Goal: Transaction & Acquisition: Purchase product/service

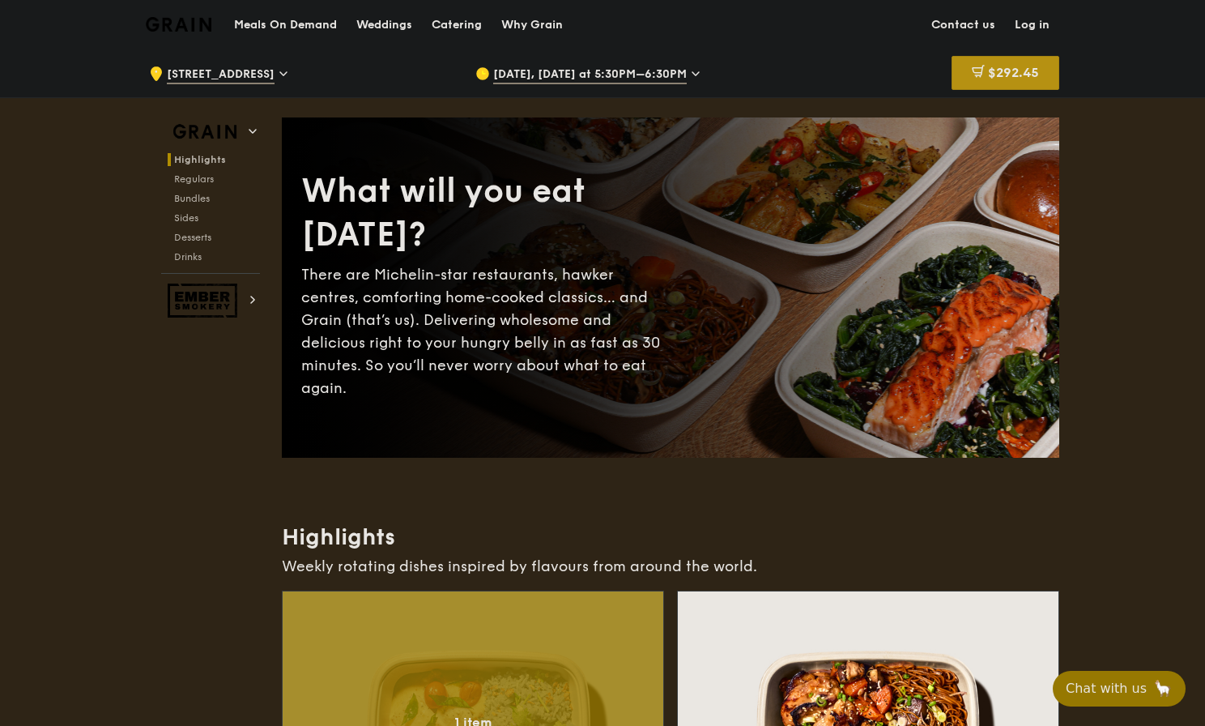
click at [1005, 62] on div "$292.45" at bounding box center [1006, 73] width 108 height 34
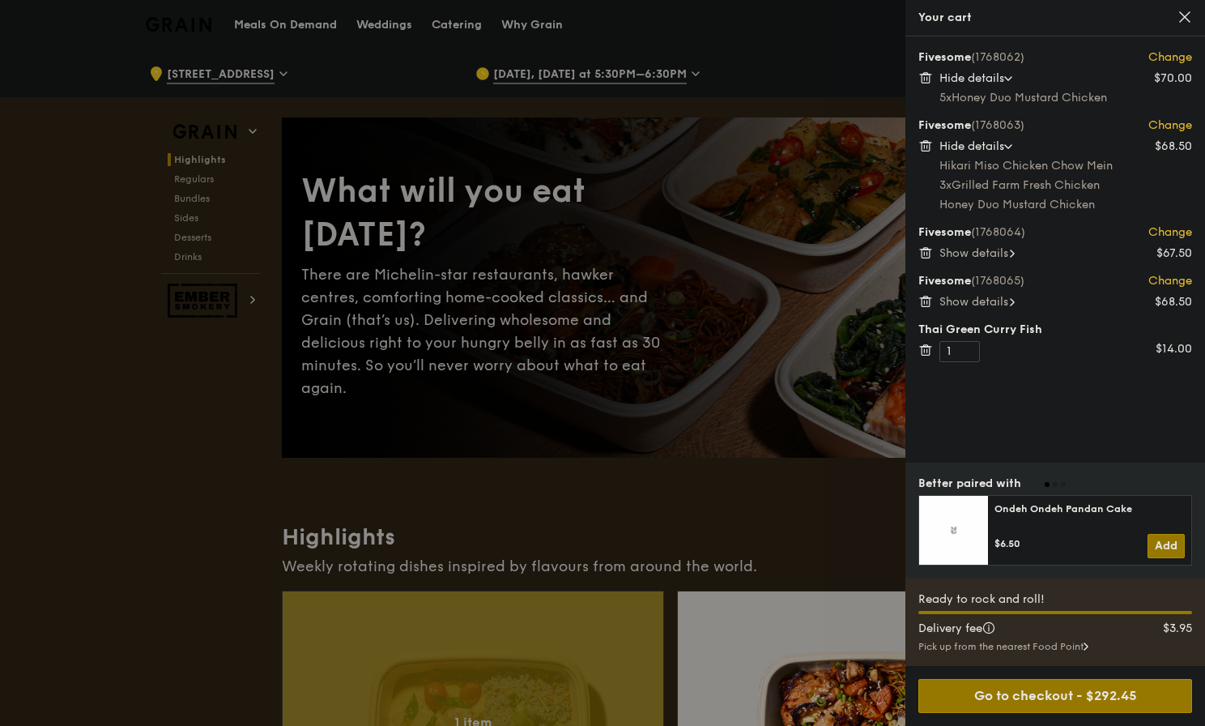
click at [978, 307] on span "Show details" at bounding box center [974, 302] width 69 height 14
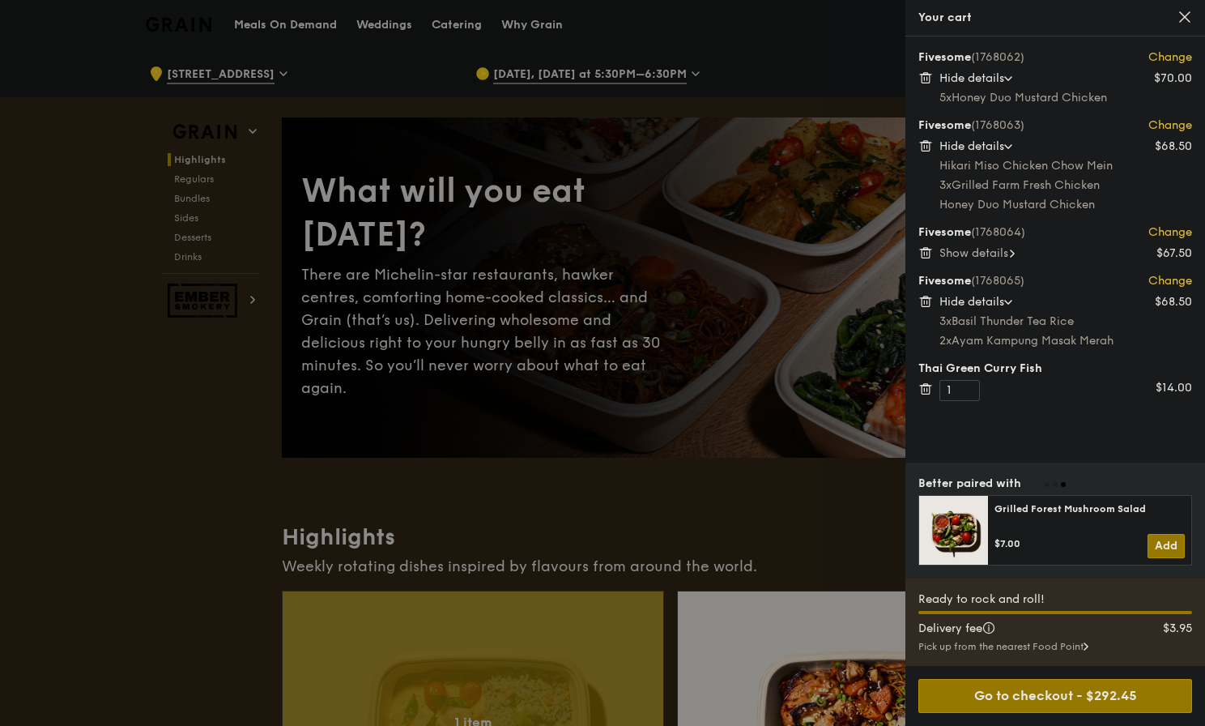
click at [929, 83] on icon at bounding box center [926, 77] width 15 height 15
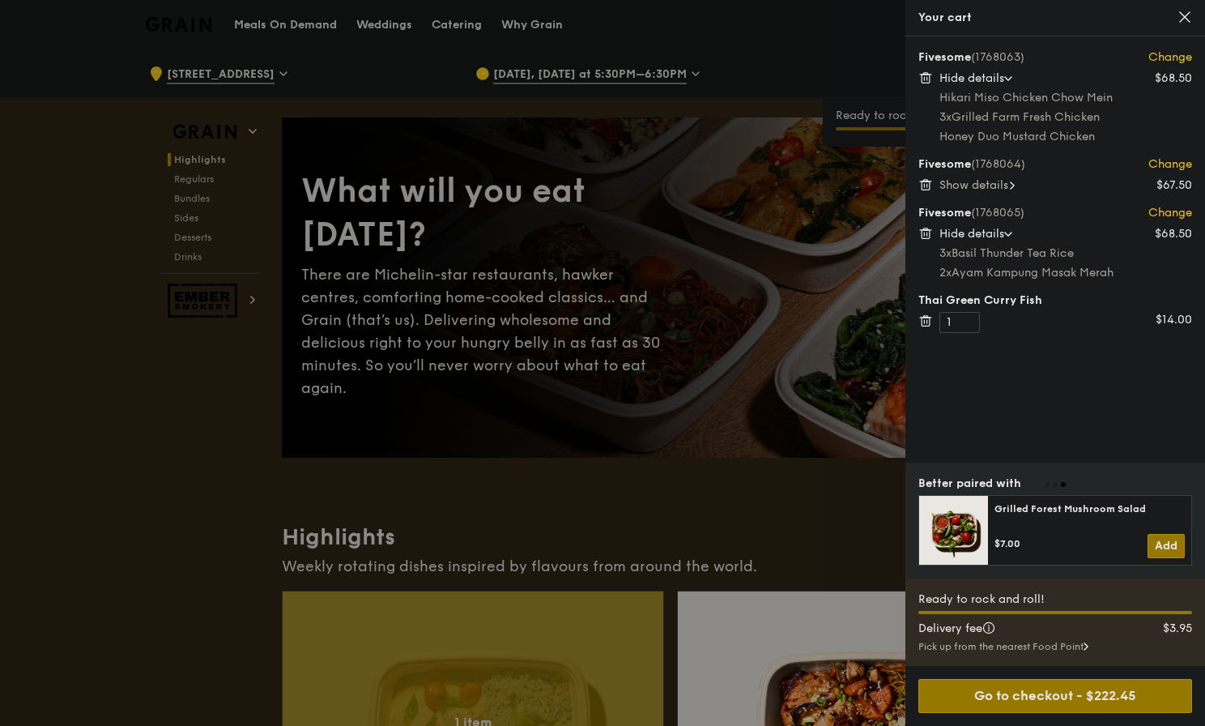
click at [923, 80] on icon at bounding box center [926, 77] width 15 height 15
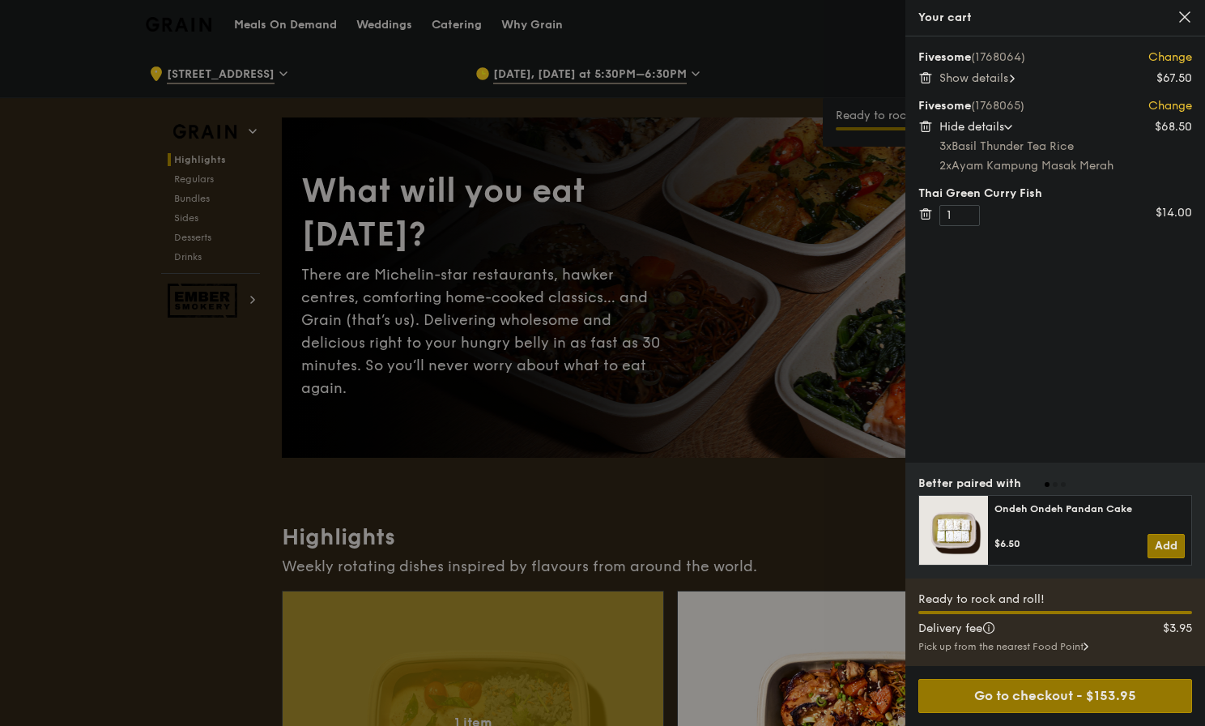
click at [925, 83] on icon at bounding box center [926, 79] width 8 height 8
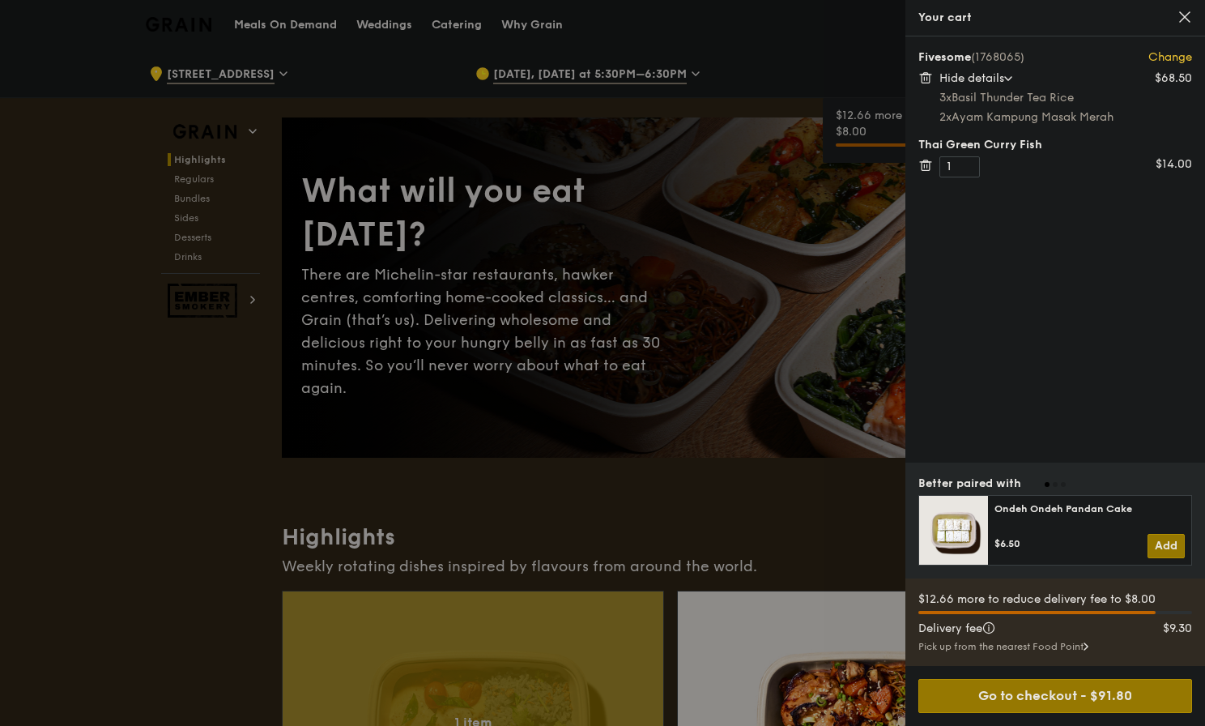
click at [924, 77] on icon at bounding box center [924, 78] width 0 height 3
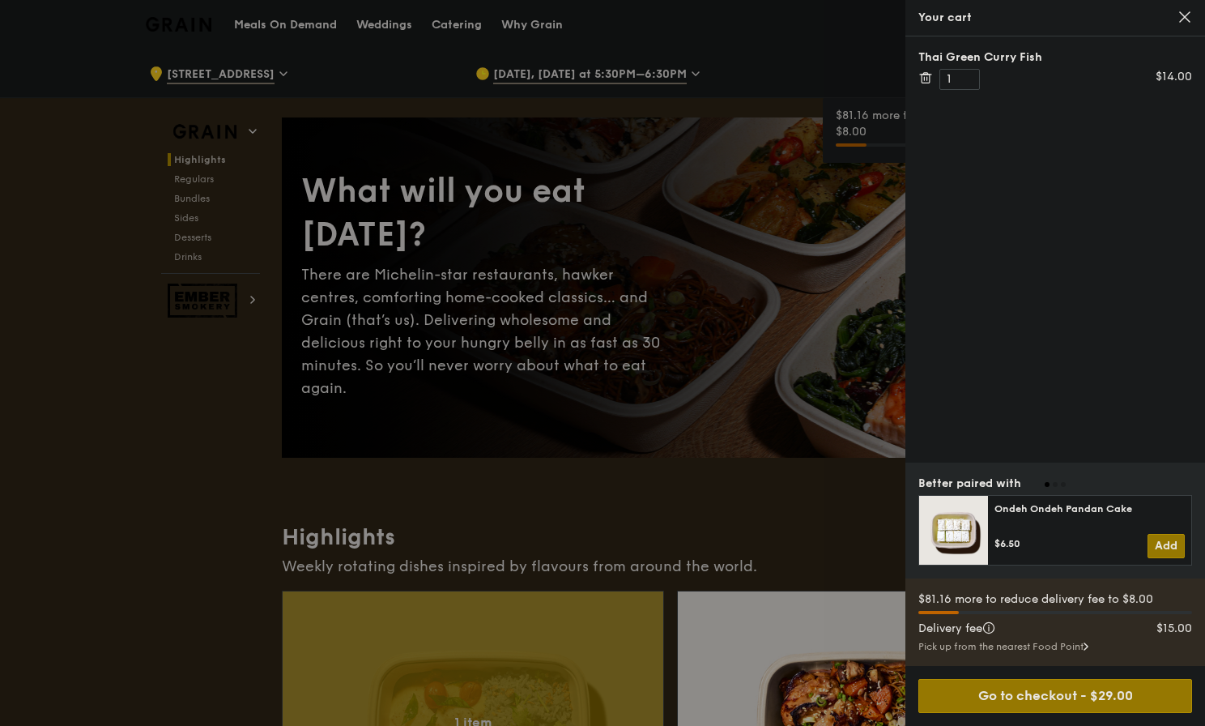
click at [921, 79] on icon at bounding box center [926, 77] width 15 height 15
